Goal: Find specific page/section: Find specific page/section

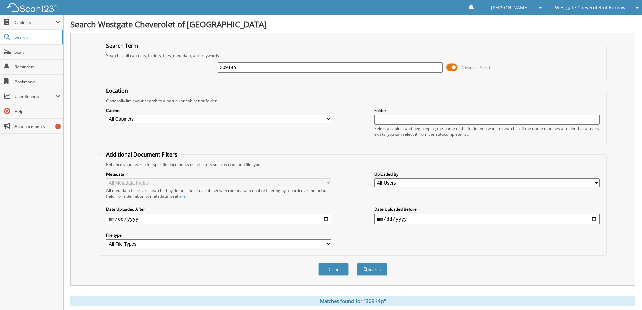
click at [280, 66] on input "30914p" at bounding box center [330, 67] width 225 height 10
type input "63046xp"
click at [357, 263] on button "Search" at bounding box center [372, 269] width 30 height 12
click at [617, 11] on div "Westgate Cheverolet of Burgaw" at bounding box center [594, 7] width 90 height 15
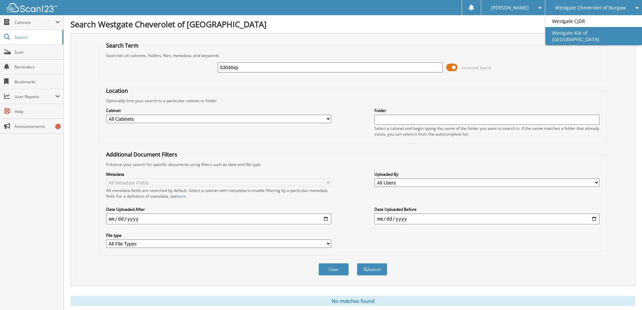
click at [606, 30] on link "Westgate KIA of [GEOGRAPHIC_DATA]" at bounding box center [594, 36] width 97 height 18
